Goal: Transaction & Acquisition: Purchase product/service

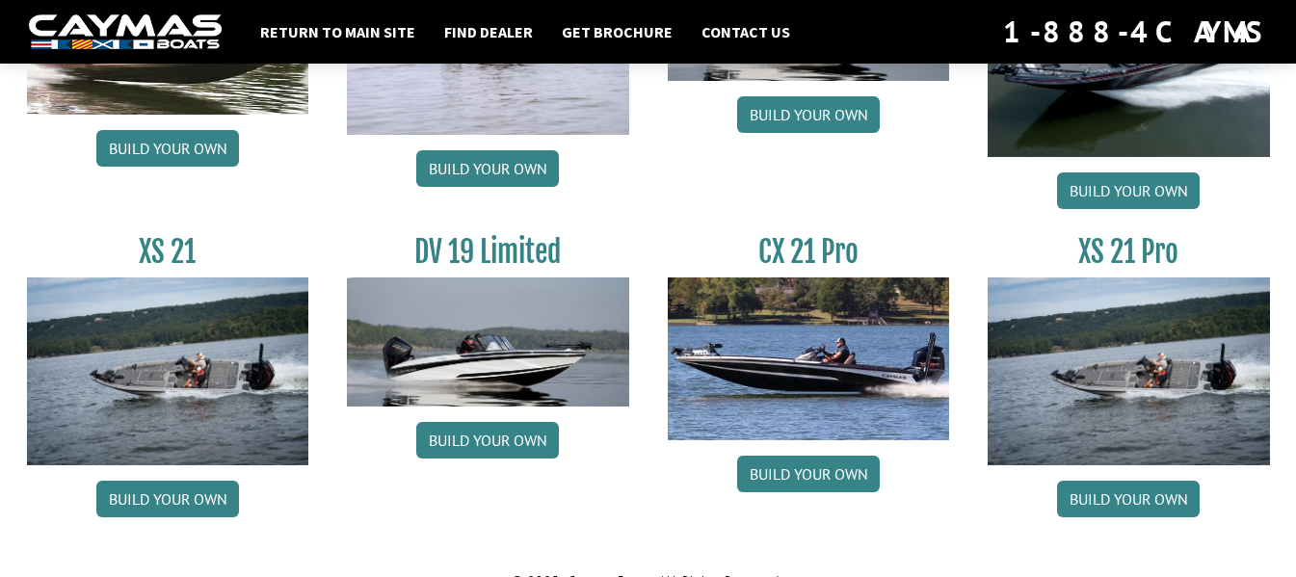
scroll to position [2486, 0]
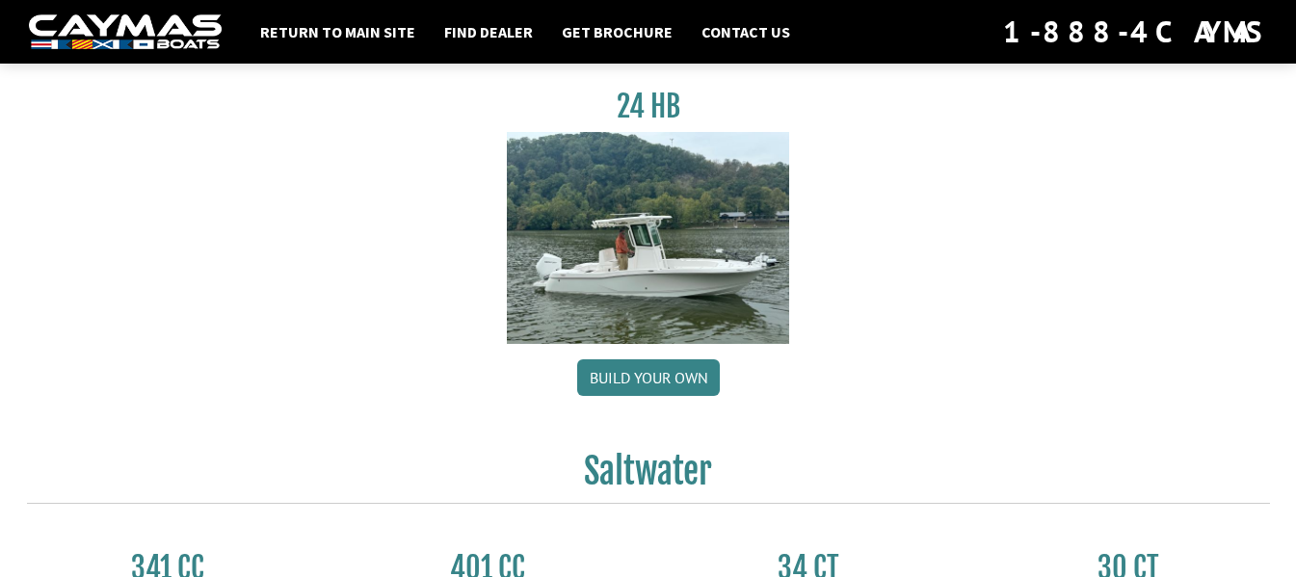
scroll to position [463, 0]
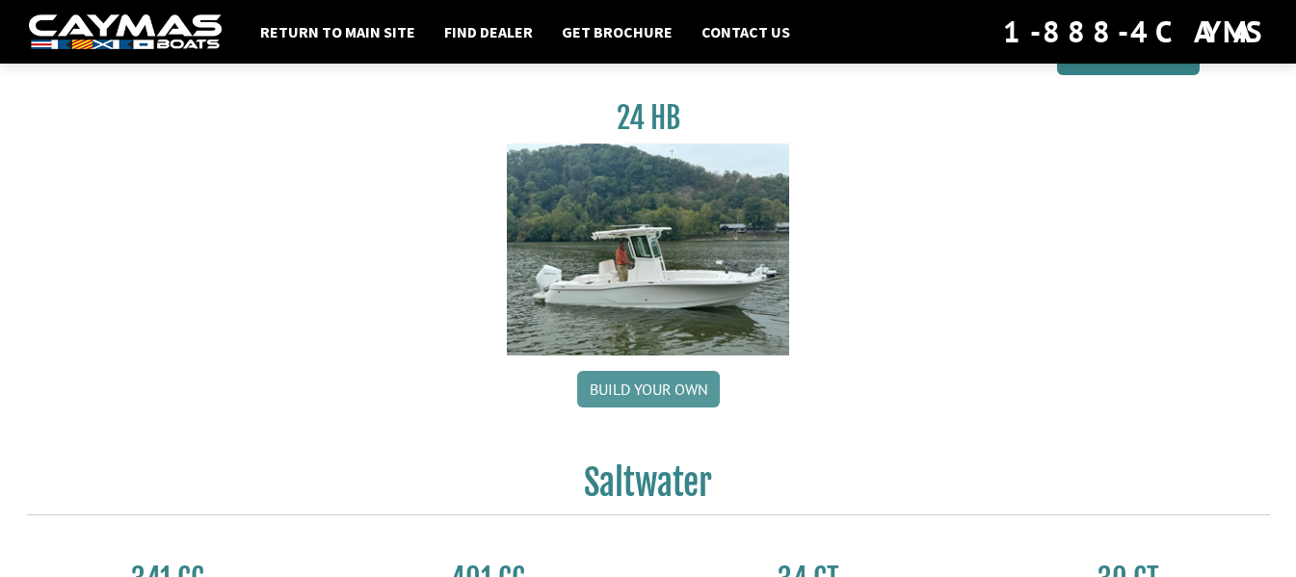
click at [646, 386] on link "Build your own" at bounding box center [648, 389] width 143 height 37
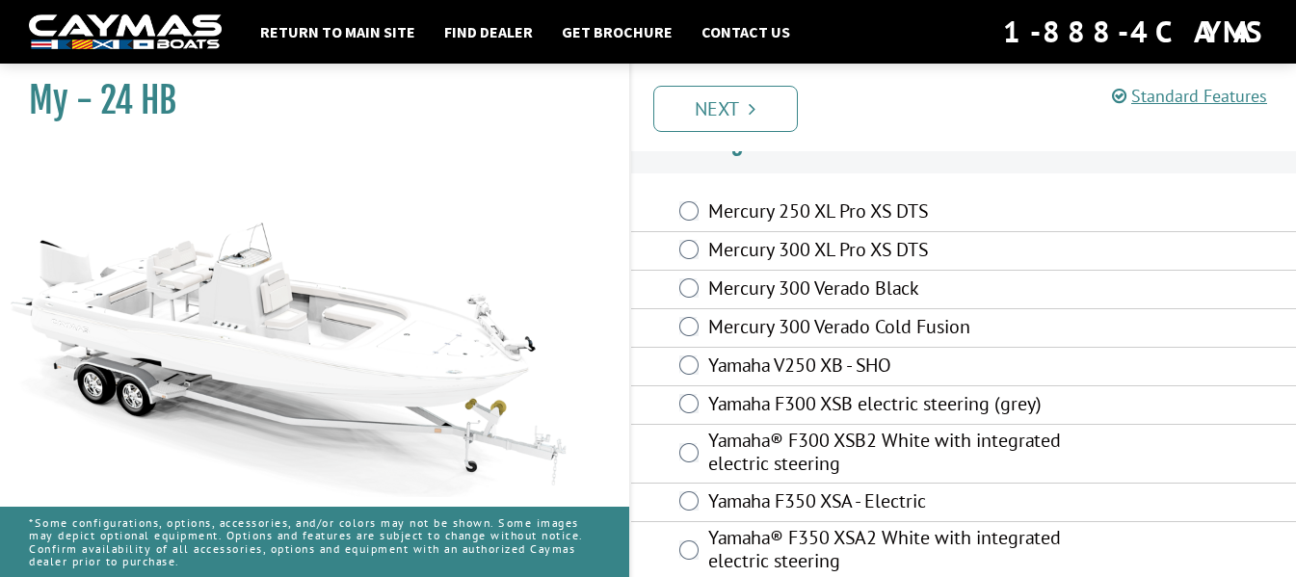
scroll to position [58, 0]
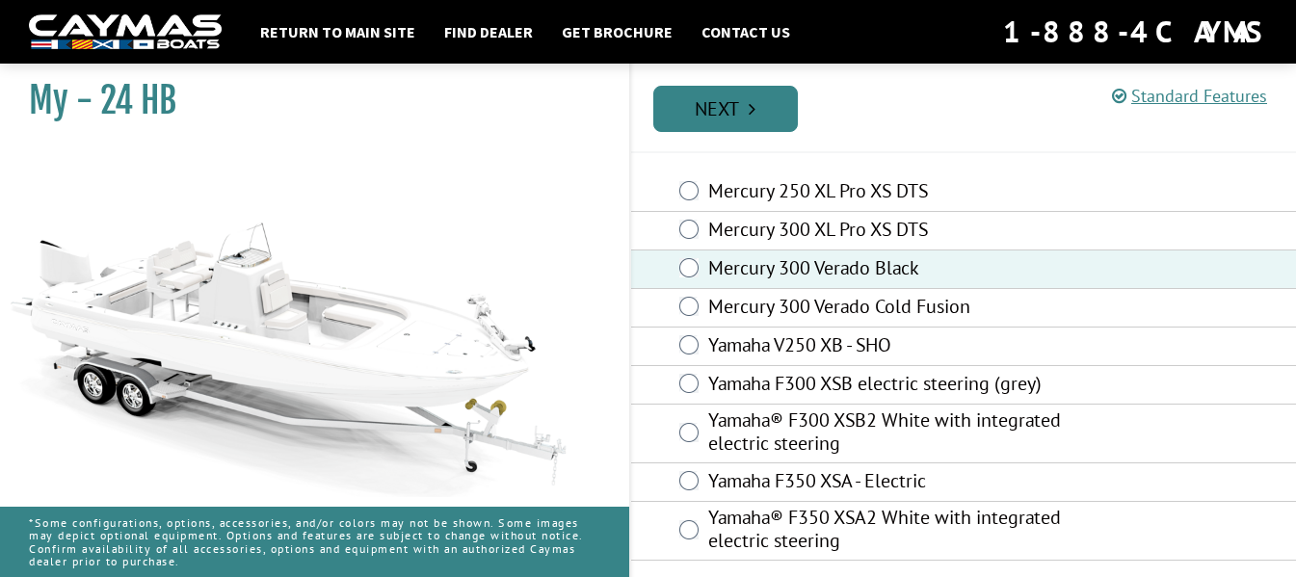
click at [791, 105] on link "Next" at bounding box center [725, 109] width 145 height 46
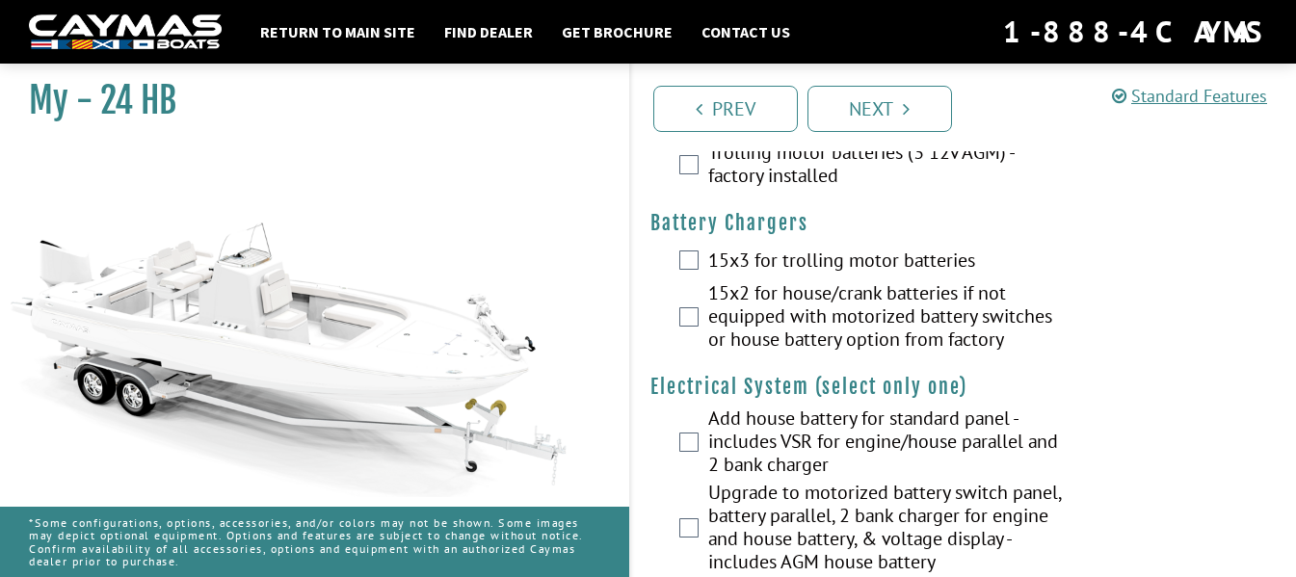
scroll to position [0, 0]
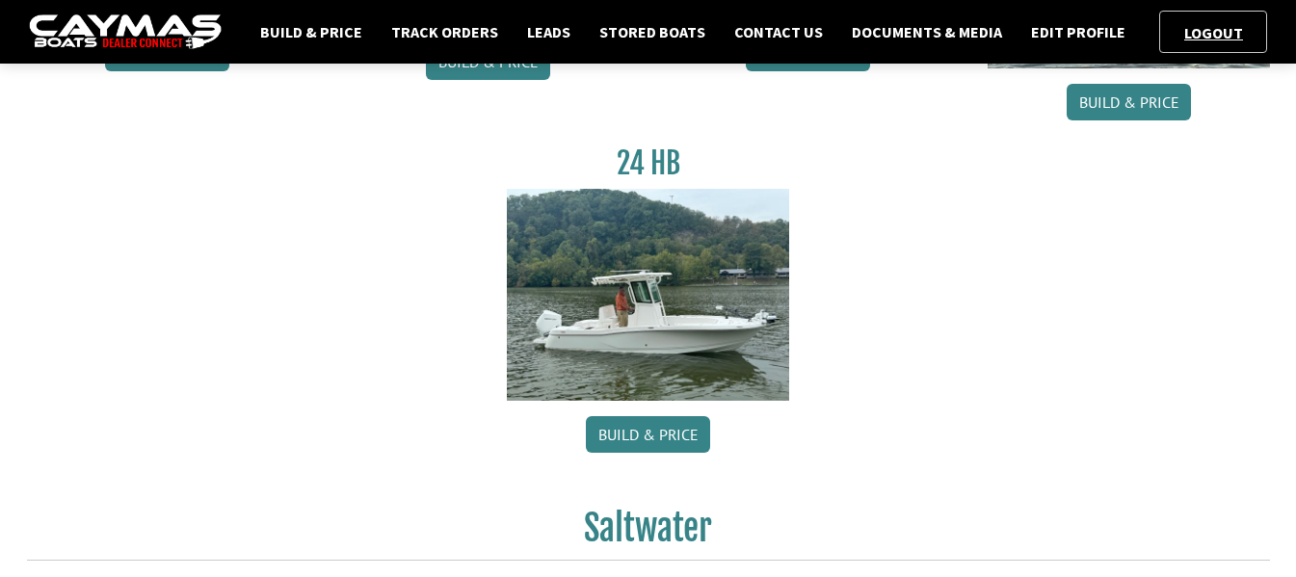
scroll to position [482, 0]
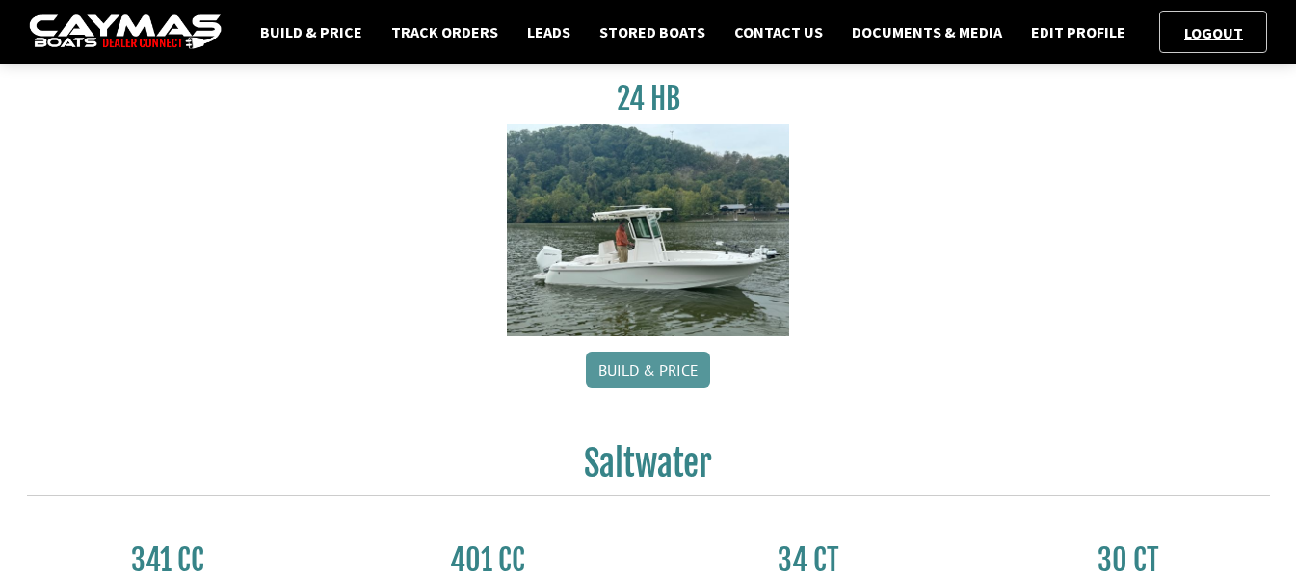
click at [636, 374] on link "Build & Price" at bounding box center [648, 370] width 124 height 37
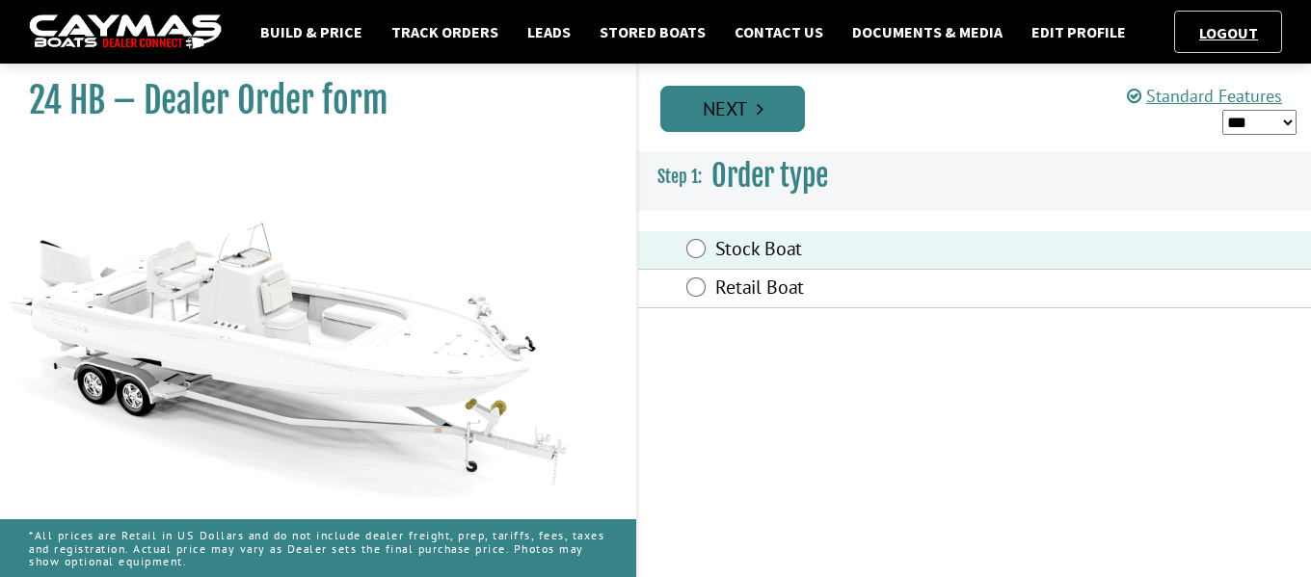
click at [778, 103] on link "Next" at bounding box center [732, 109] width 145 height 46
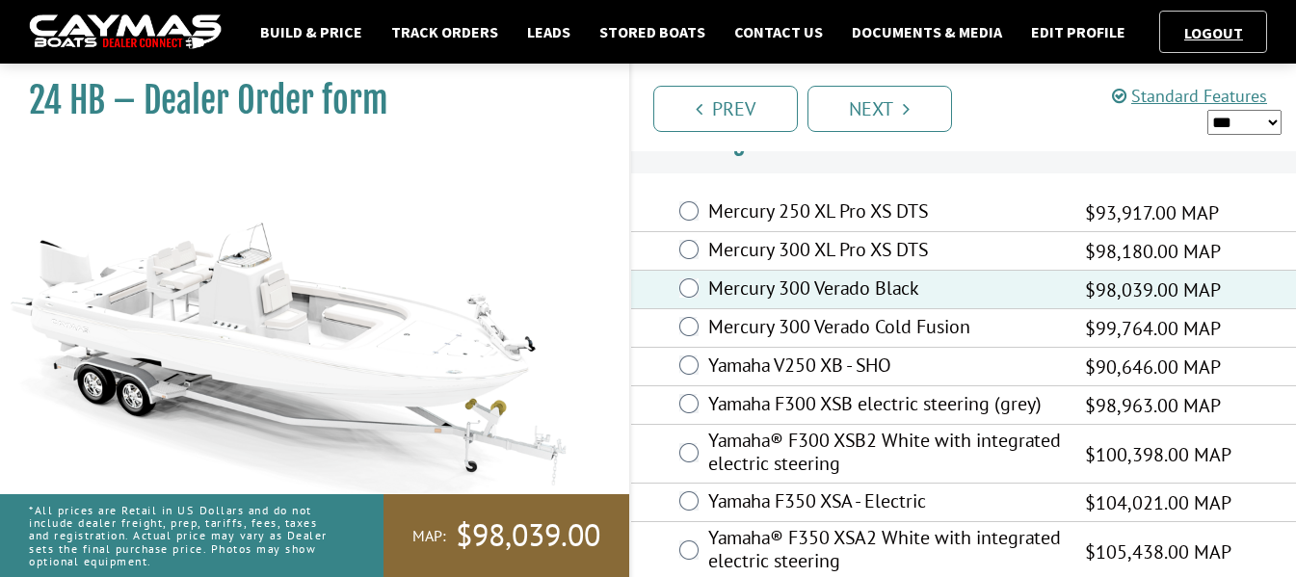
scroll to position [57, 0]
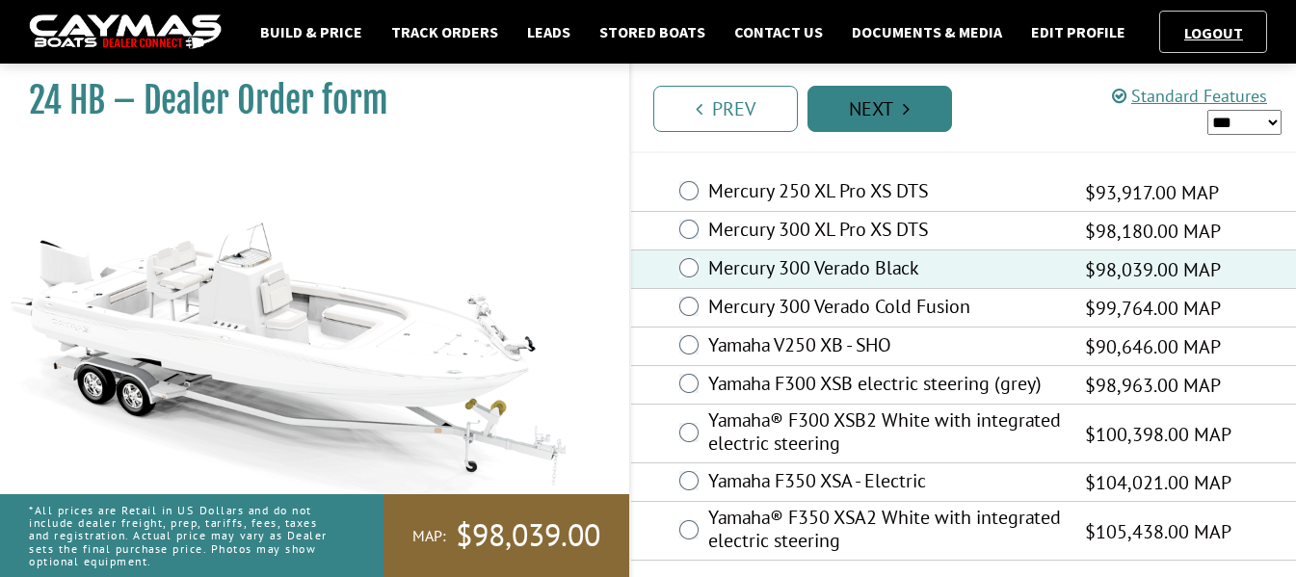
click at [884, 93] on link "Next" at bounding box center [880, 109] width 145 height 46
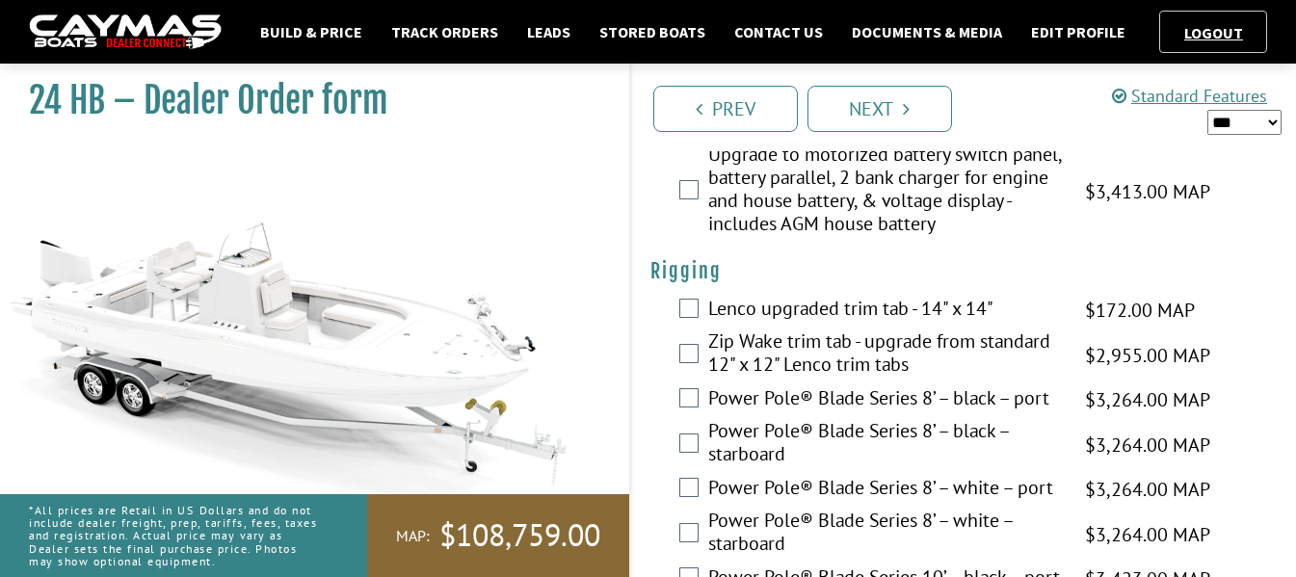
scroll to position [1060, 0]
